Goal: Information Seeking & Learning: Check status

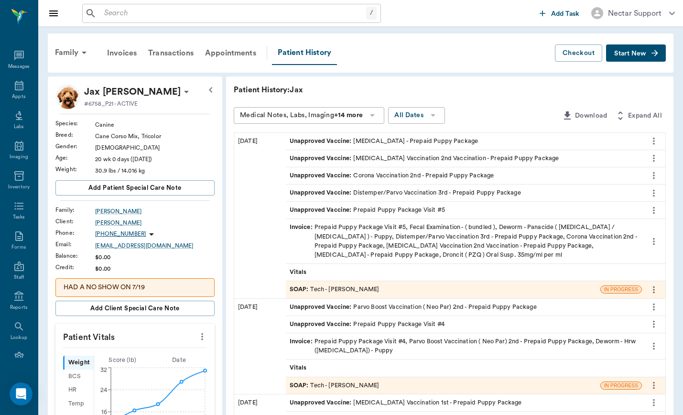
click at [379, 142] on div "Unapproved Vaccine : [MEDICAL_DATA] - Prepaid Puppy Package" at bounding box center [383, 141] width 189 height 9
click at [656, 144] on icon "more" at bounding box center [653, 140] width 11 height 11
click at [612, 173] on span "Edit" at bounding box center [613, 175] width 80 height 10
click at [377, 140] on div "Unapproved Vaccine : [MEDICAL_DATA] - Prepaid Puppy Package" at bounding box center [383, 141] width 189 height 9
click at [656, 139] on icon "more" at bounding box center [653, 140] width 11 height 11
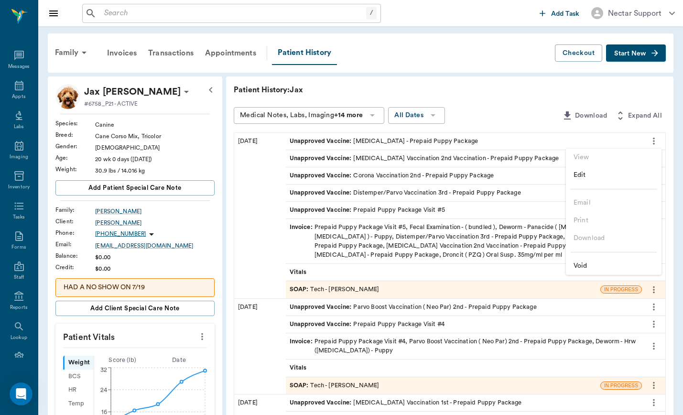
click at [616, 174] on span "Edit" at bounding box center [613, 175] width 80 height 10
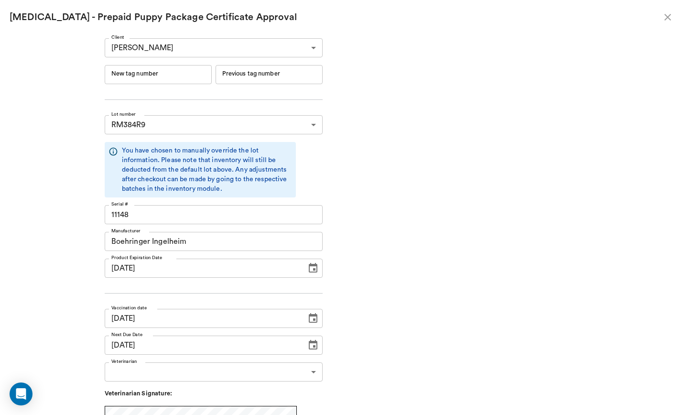
scroll to position [82, 0]
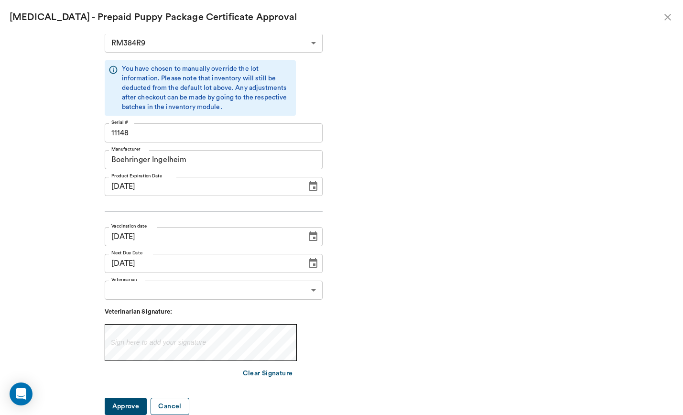
click at [189, 405] on button "Cancel" at bounding box center [169, 406] width 38 height 18
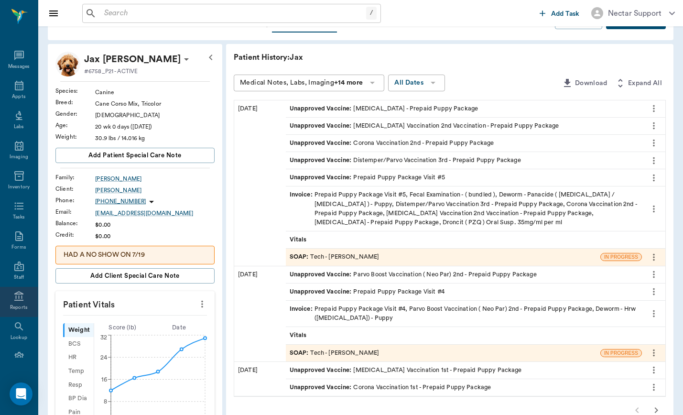
scroll to position [23, 0]
click at [13, 310] on div "Lookup" at bounding box center [19, 309] width 38 height 30
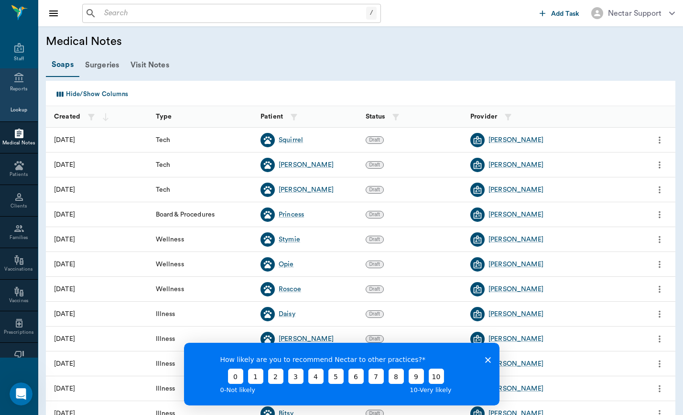
scroll to position [217, 0]
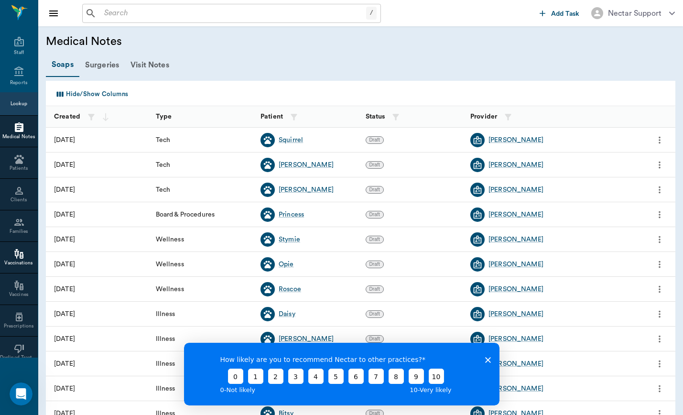
click at [10, 256] on div at bounding box center [19, 253] width 38 height 11
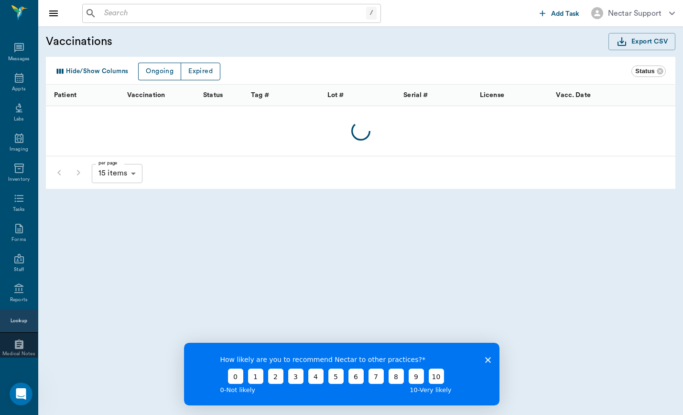
scroll to position [217, 0]
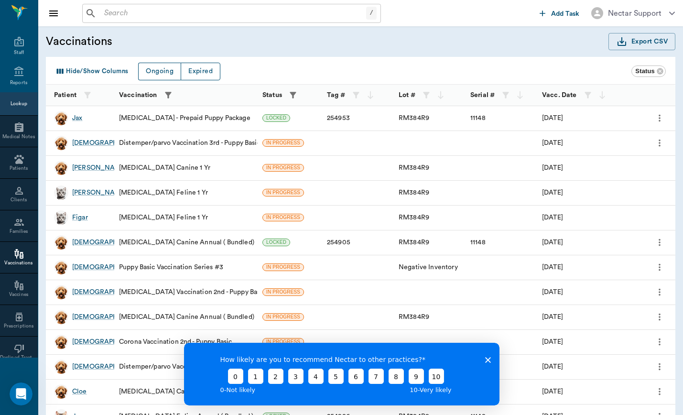
click at [164, 95] on icon "button" at bounding box center [168, 95] width 10 height 10
click at [172, 132] on input "text" at bounding box center [166, 132] width 119 height 19
type input "[MEDICAL_DATA]"
click at [161, 88] on button "button" at bounding box center [168, 95] width 14 height 14
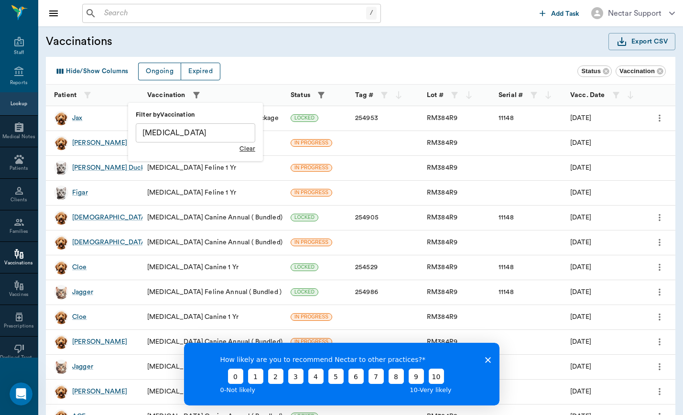
click at [74, 218] on div at bounding box center [341, 207] width 683 height 415
click at [78, 218] on div "[DEMOGRAPHIC_DATA]" at bounding box center [110, 218] width 76 height 10
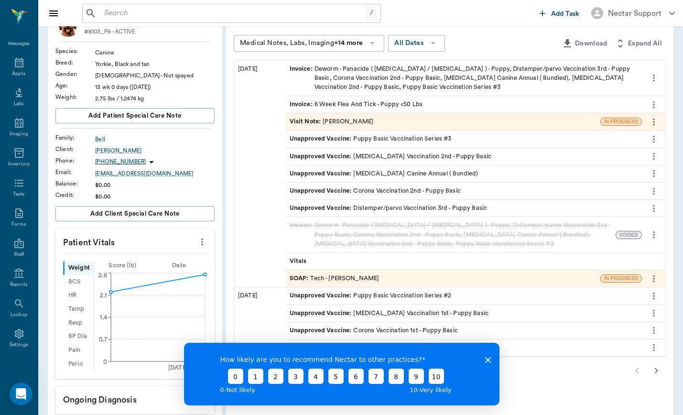
scroll to position [71, 0]
click at [653, 175] on icon "more" at bounding box center [653, 174] width 11 height 11
click at [585, 205] on span "Edit" at bounding box center [613, 208] width 80 height 10
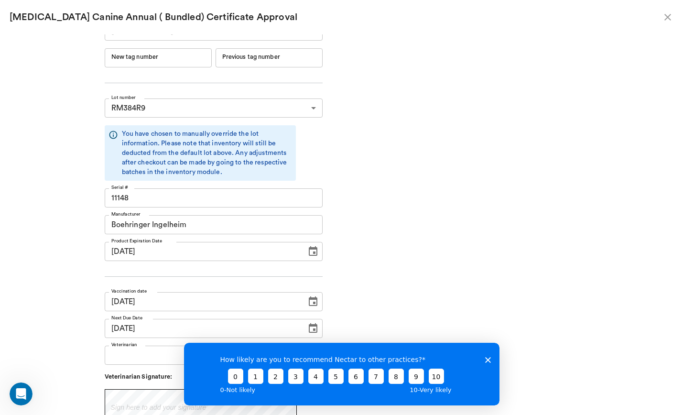
scroll to position [0, 0]
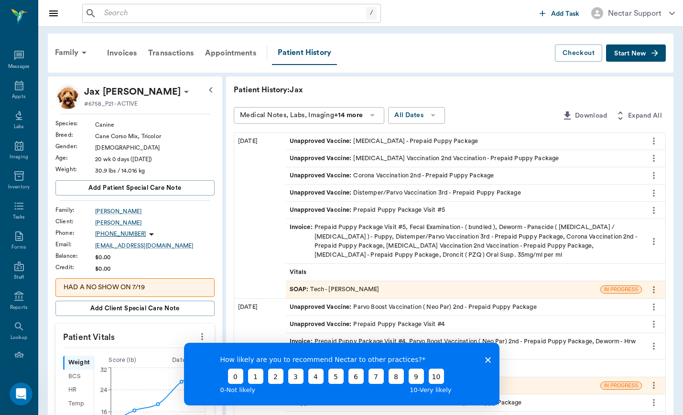
click at [487, 358] on polygon "Close survey" at bounding box center [487, 359] width 6 height 6
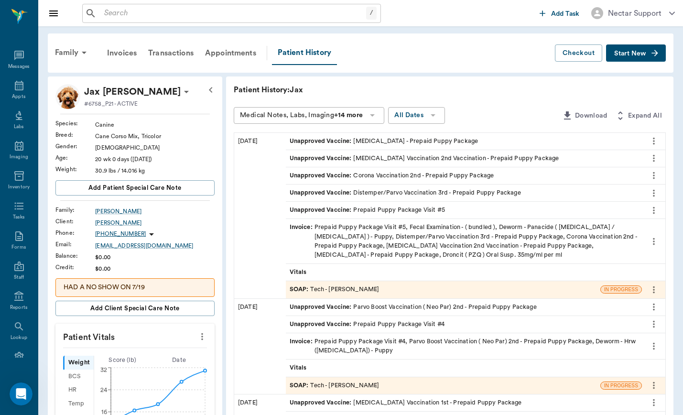
click at [653, 140] on icon "more" at bounding box center [654, 141] width 2 height 7
click at [595, 176] on span "Edit" at bounding box center [613, 175] width 80 height 10
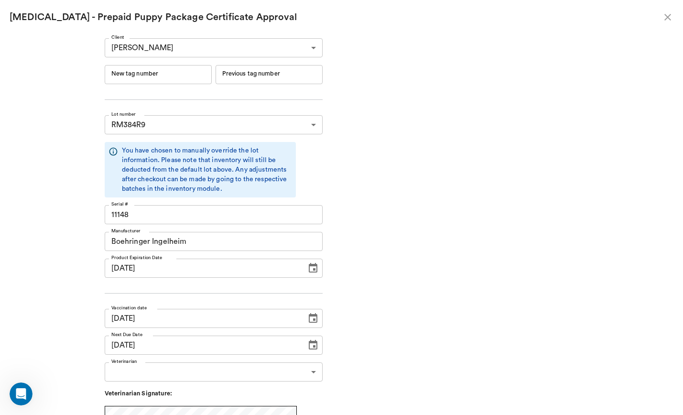
scroll to position [82, 0]
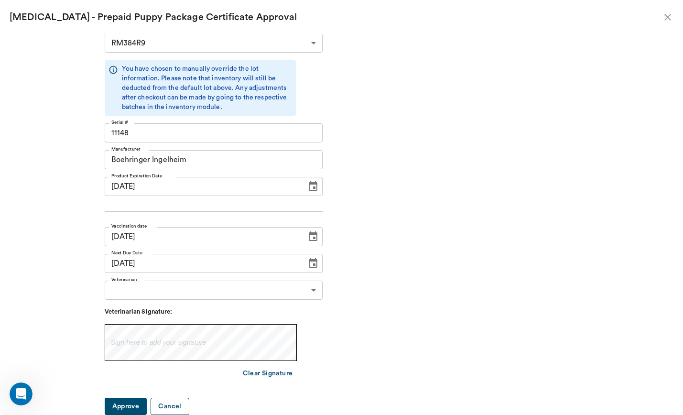
click at [189, 408] on button "Cancel" at bounding box center [169, 406] width 38 height 18
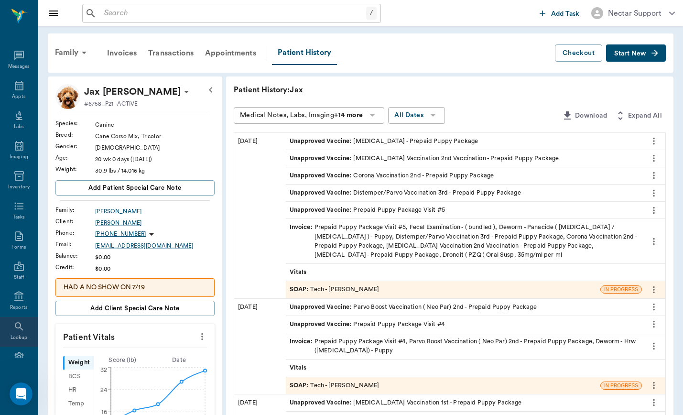
scroll to position [23, 0]
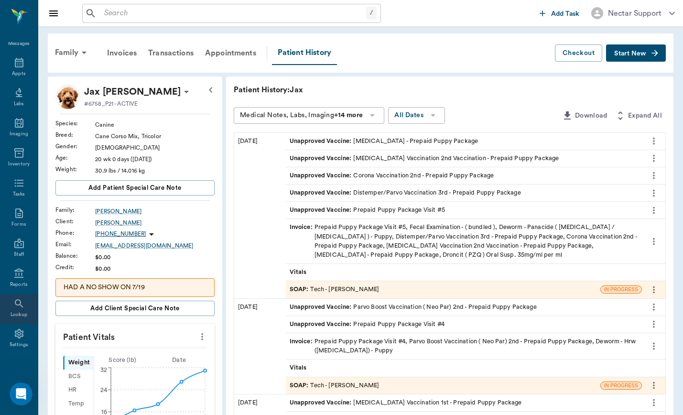
click at [15, 305] on icon at bounding box center [18, 303] width 11 height 11
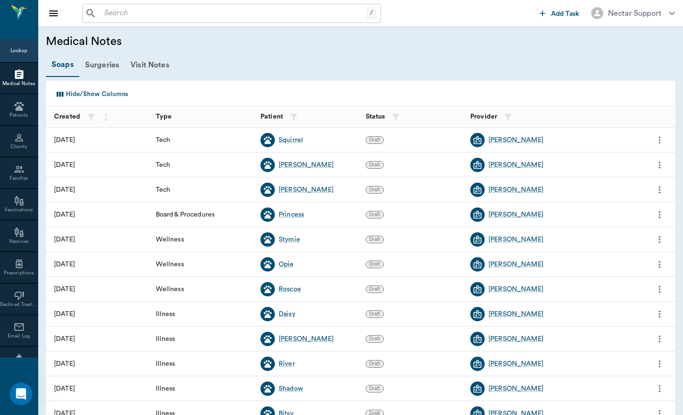
scroll to position [272, 0]
click at [8, 207] on div "Vaccinations" at bounding box center [19, 207] width 38 height 7
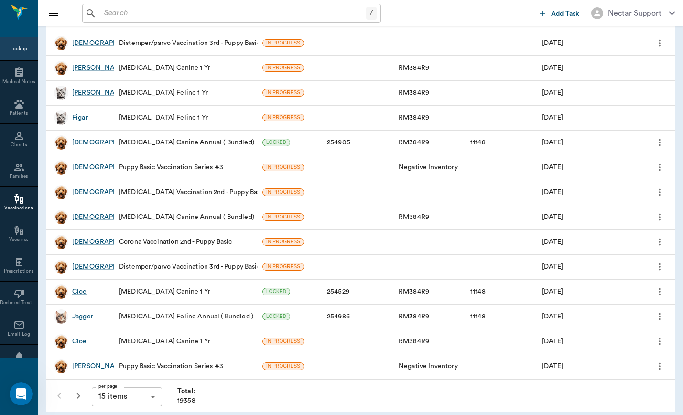
scroll to position [104, 0]
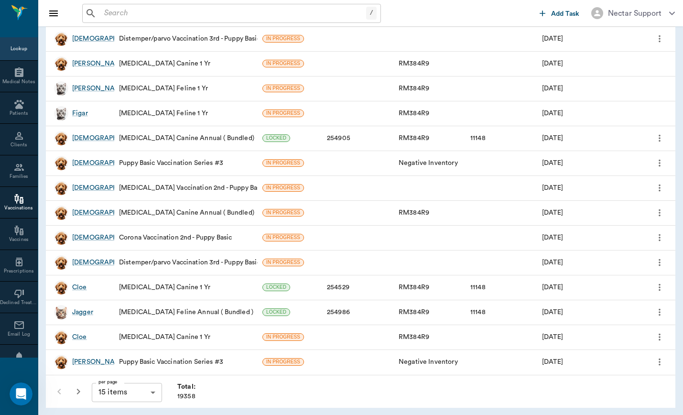
click at [78, 391] on icon "button" at bounding box center [78, 390] width 11 height 11
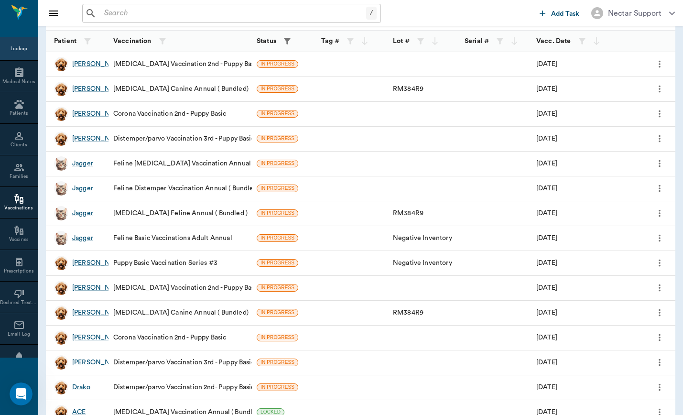
scroll to position [104, 0]
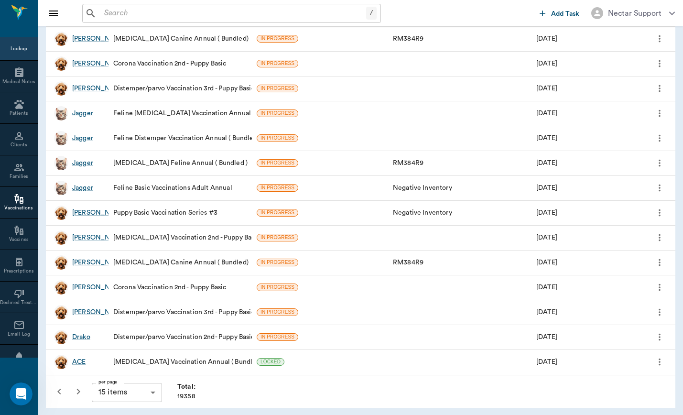
click at [80, 388] on icon "button" at bounding box center [78, 390] width 11 height 11
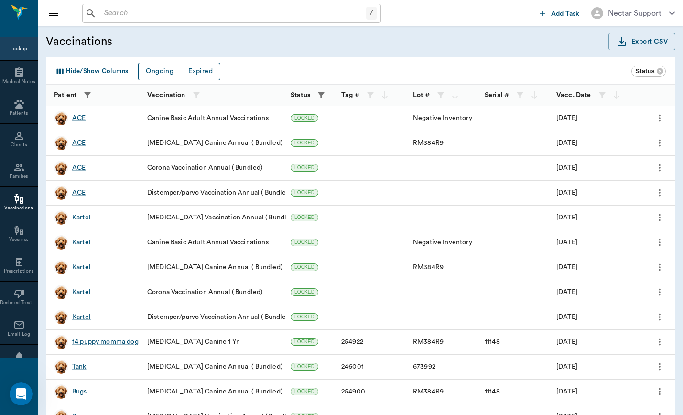
click at [86, 94] on icon "button" at bounding box center [87, 95] width 6 height 6
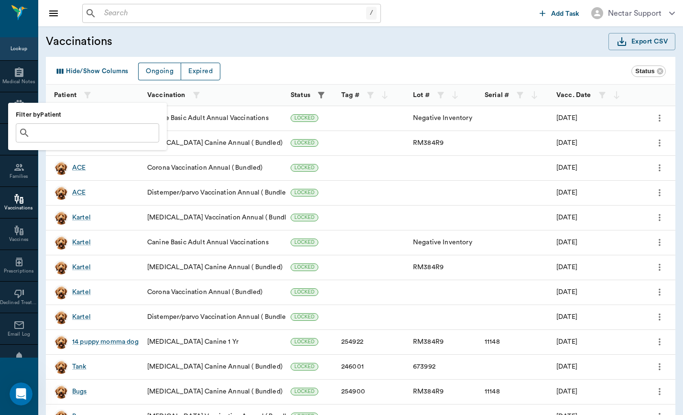
click at [112, 130] on input "text" at bounding box center [94, 132] width 121 height 13
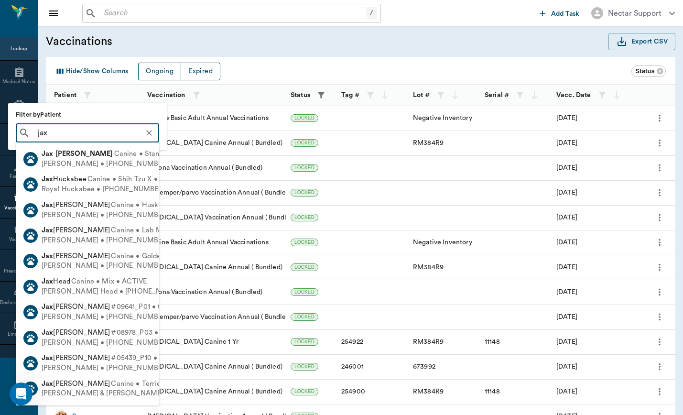
click at [82, 129] on input "jax" at bounding box center [95, 132] width 122 height 13
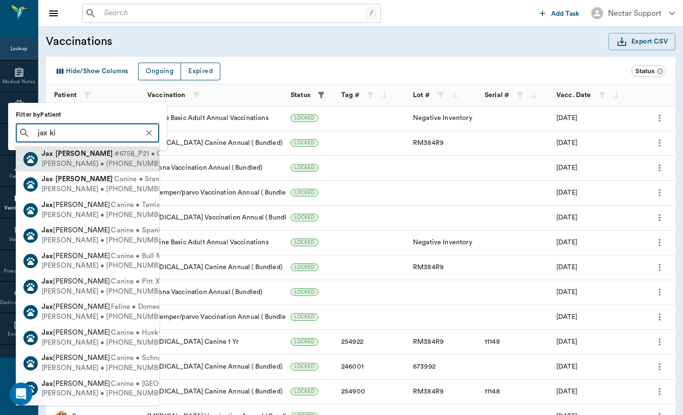
click at [114, 150] on span "#6758_P21 • Canine • Cane Corso Mix • ACTIVE" at bounding box center [193, 154] width 159 height 10
type input "jax ki"
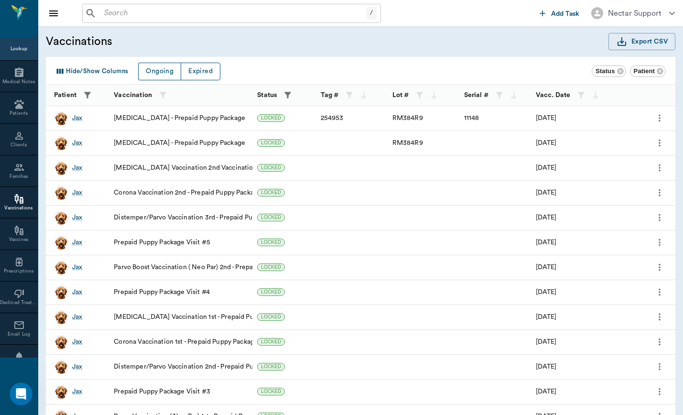
click at [661, 140] on icon "more" at bounding box center [659, 142] width 11 height 11
click at [647, 155] on span "See in [GEOGRAPHIC_DATA]" at bounding box center [624, 159] width 90 height 10
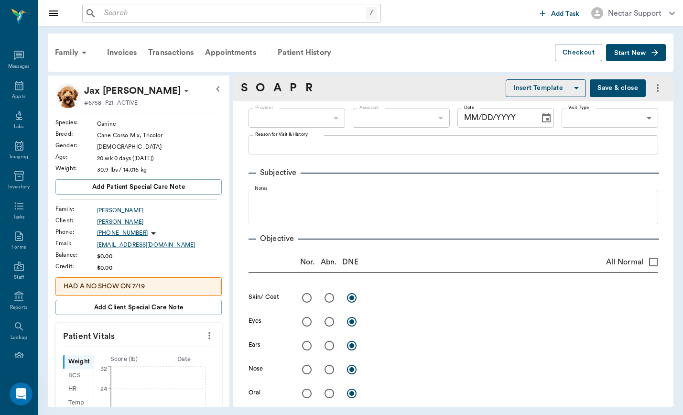
scroll to position [23, 0]
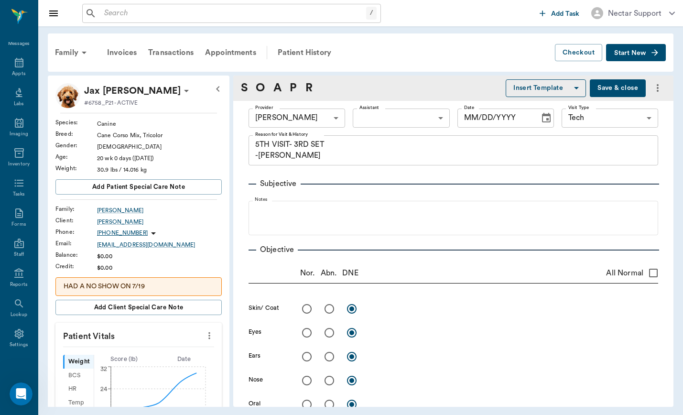
type input "63ec2e7e52e12b0ba117b124"
type input "65d2be4f46e3a538d89b8c1a"
type textarea "5TH VISIT- 3RD SET -JESS"
type input "[DATE]"
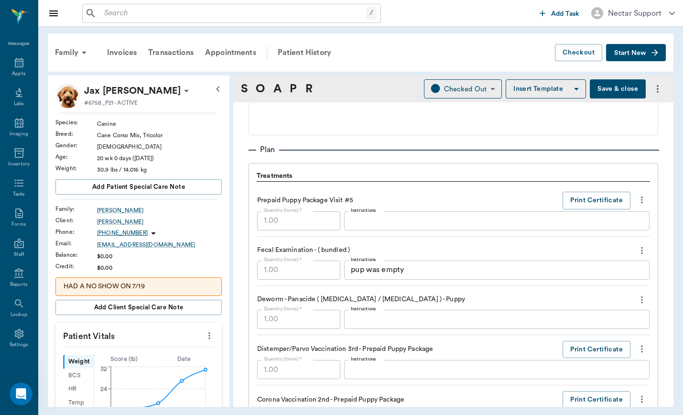
scroll to position [615, 0]
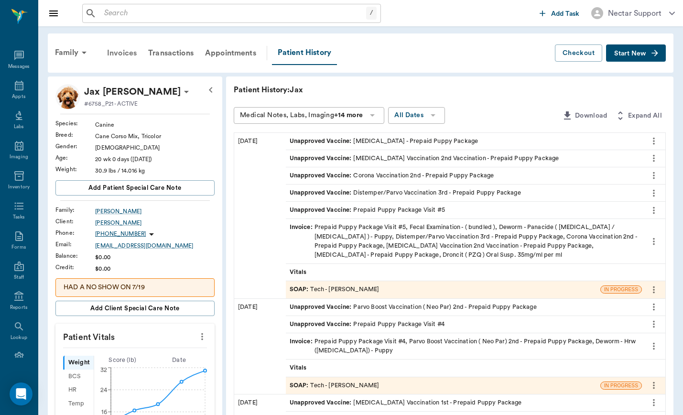
click at [111, 58] on div "Invoices" at bounding box center [121, 53] width 41 height 23
